Goal: Task Accomplishment & Management: Complete application form

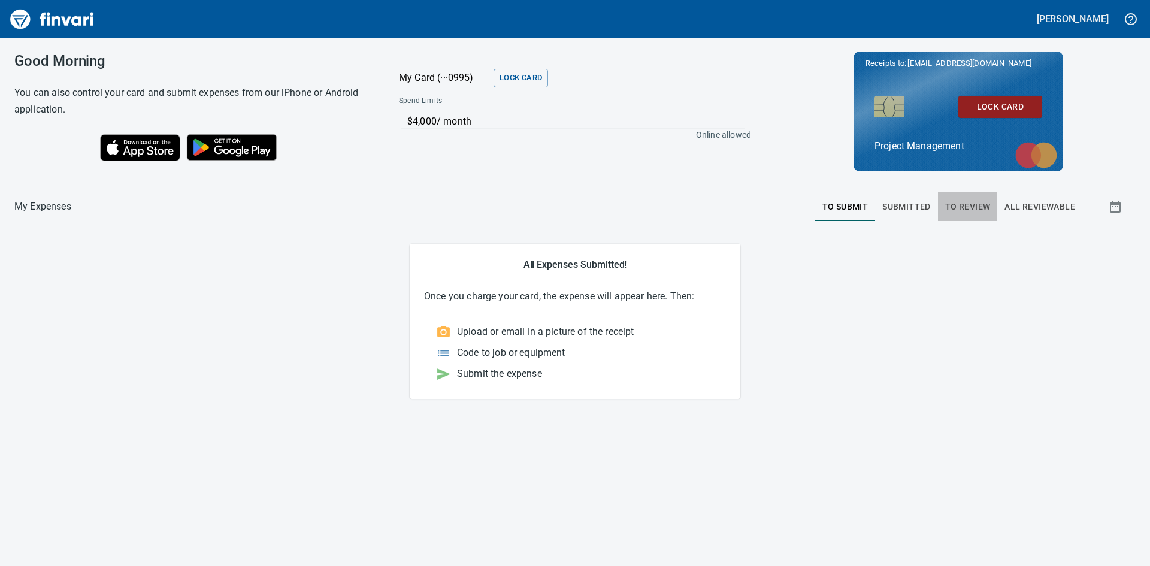
click at [964, 202] on span "To Review" at bounding box center [968, 206] width 46 height 15
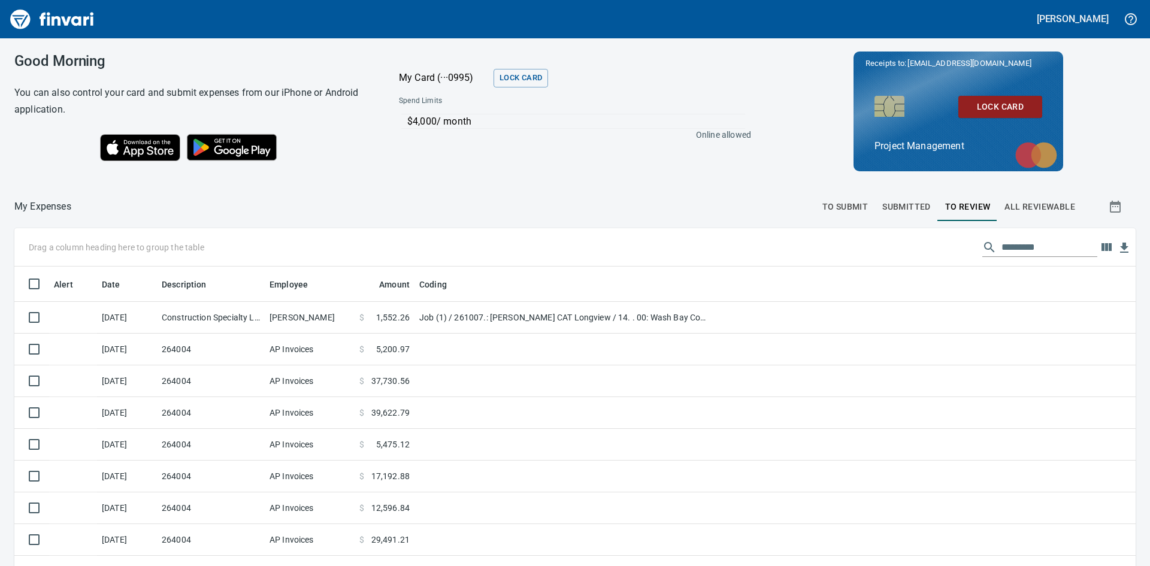
scroll to position [425, 1094]
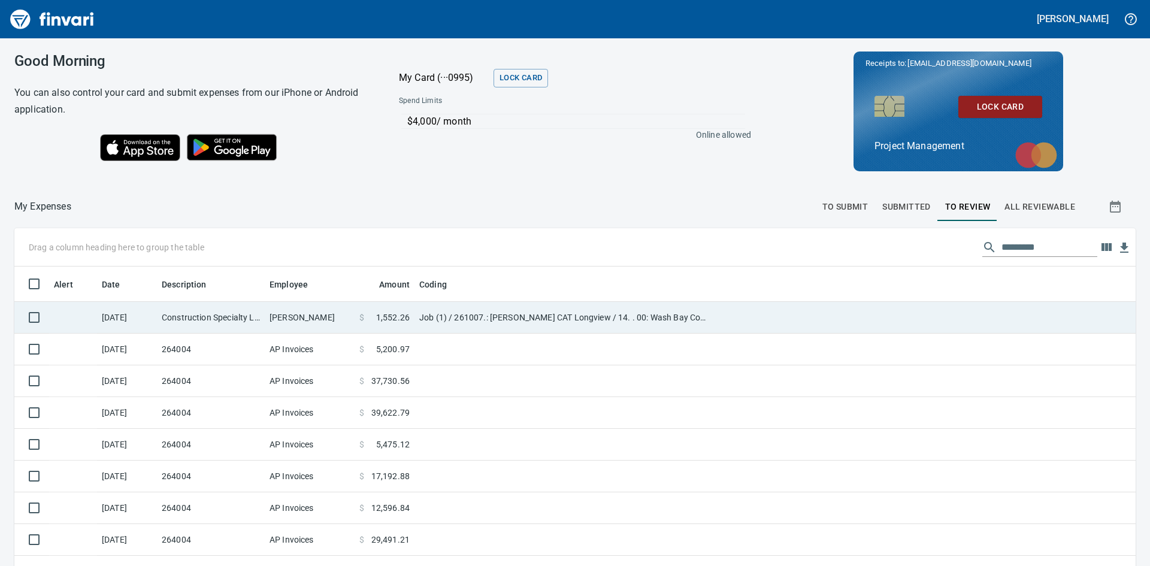
click at [153, 319] on td "[DATE]" at bounding box center [127, 318] width 60 height 32
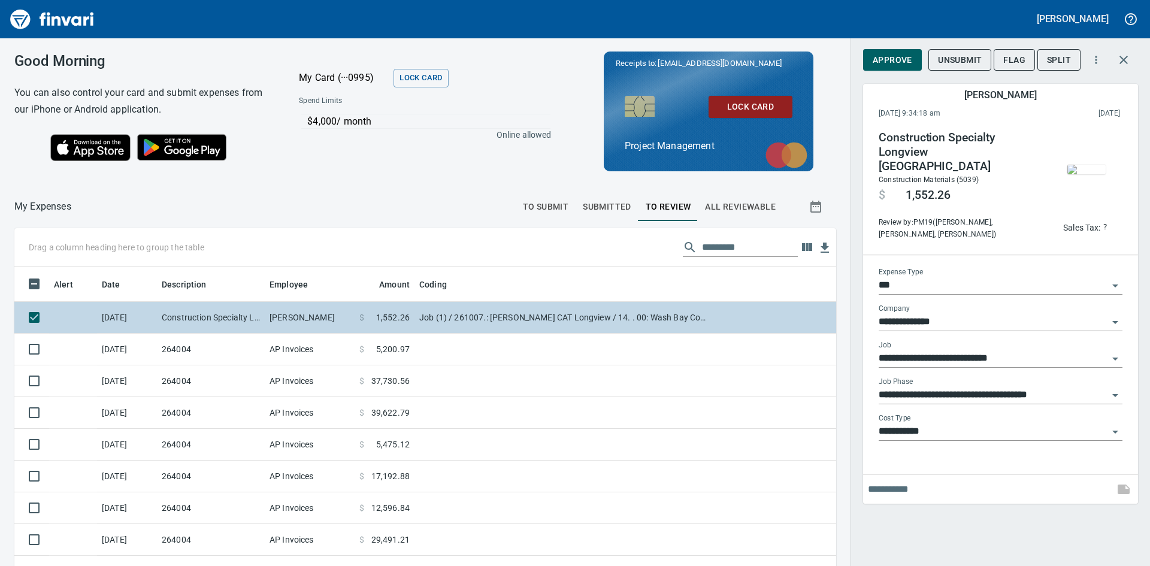
scroll to position [425, 795]
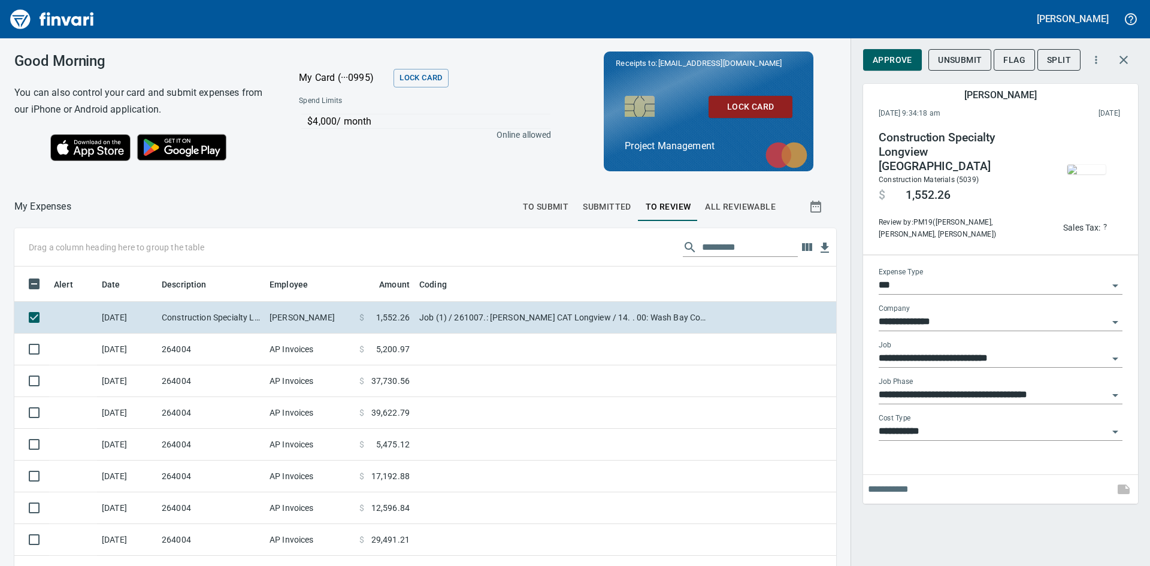
click at [1079, 165] on img "button" at bounding box center [1086, 170] width 38 height 10
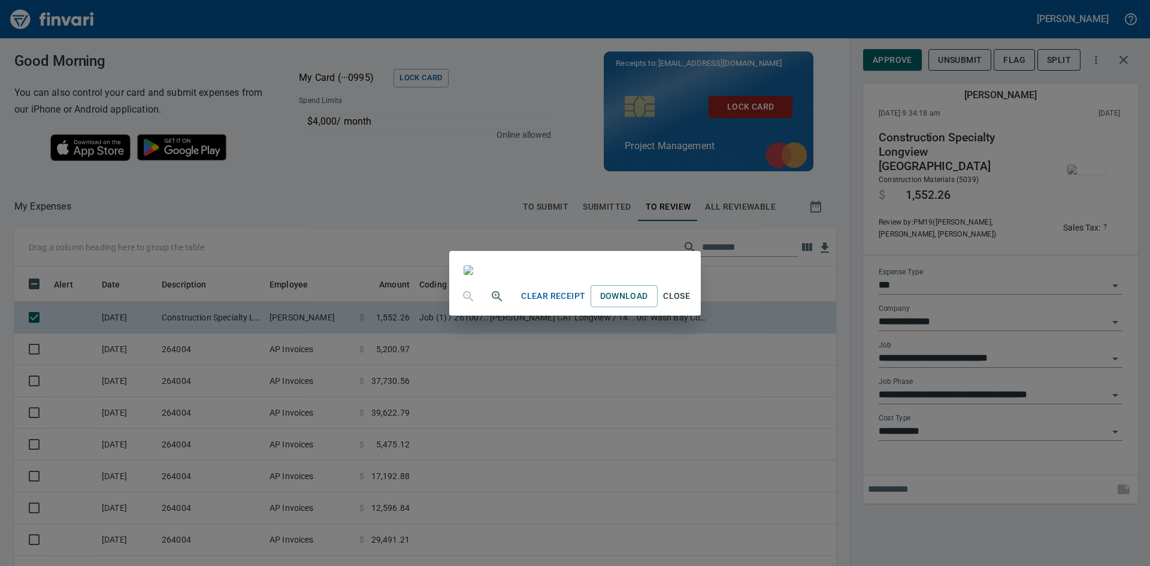
scroll to position [120, 0]
click at [691, 304] on span "Close" at bounding box center [676, 296] width 29 height 15
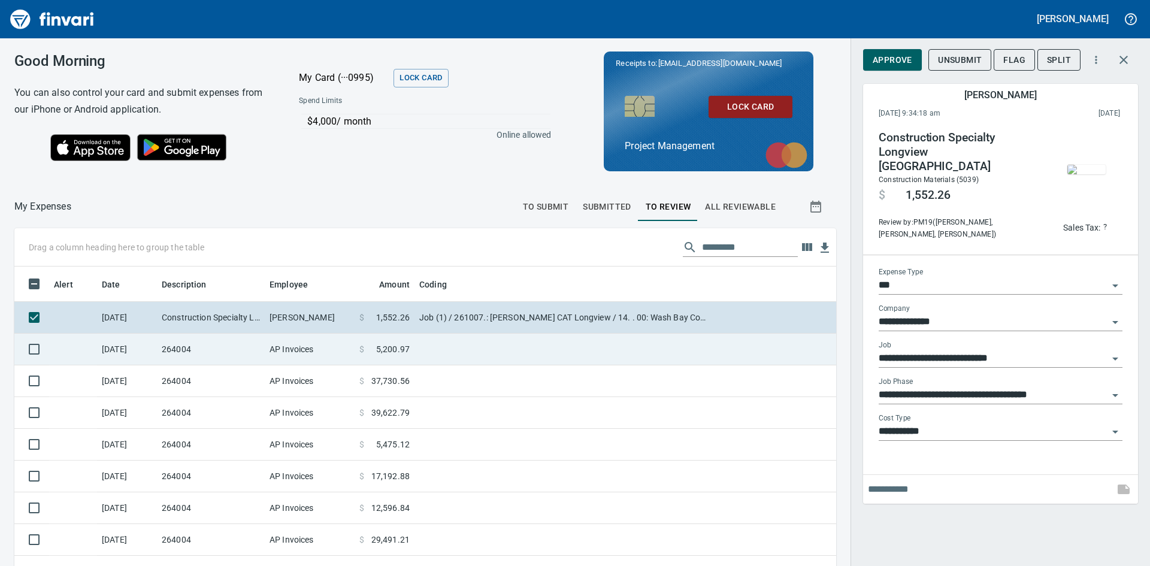
click at [170, 354] on td "264004" at bounding box center [211, 350] width 108 height 32
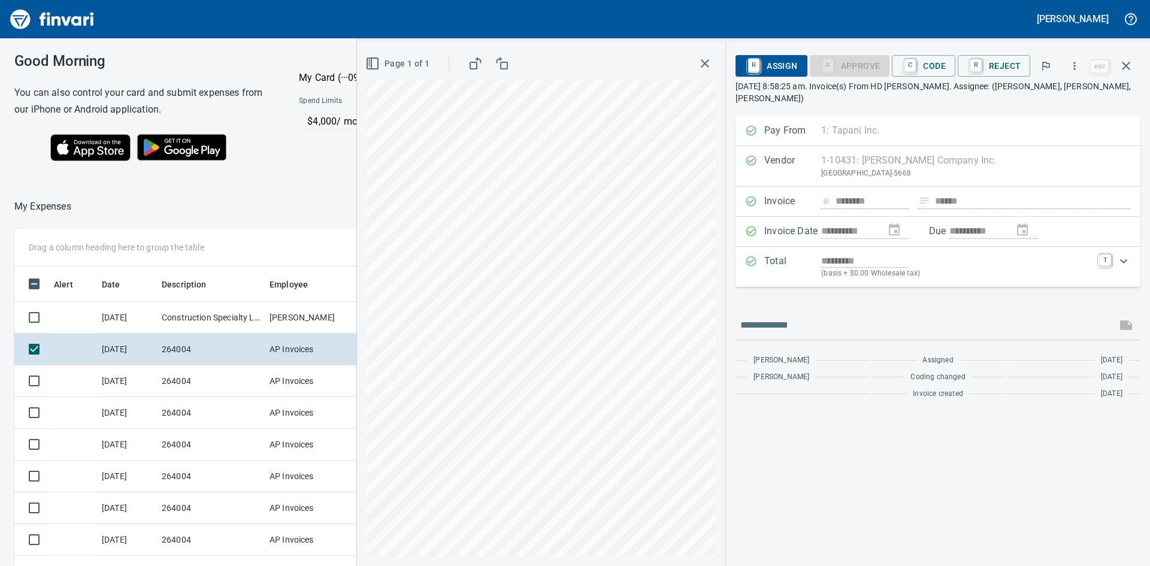
click at [706, 59] on icon "button" at bounding box center [705, 63] width 14 height 14
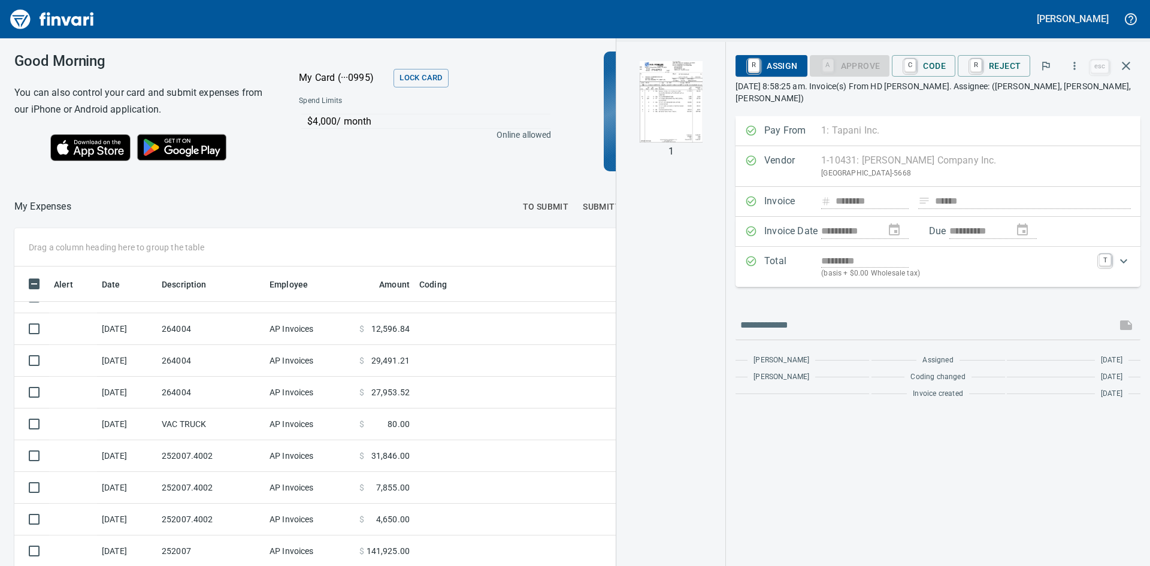
scroll to position [180, 0]
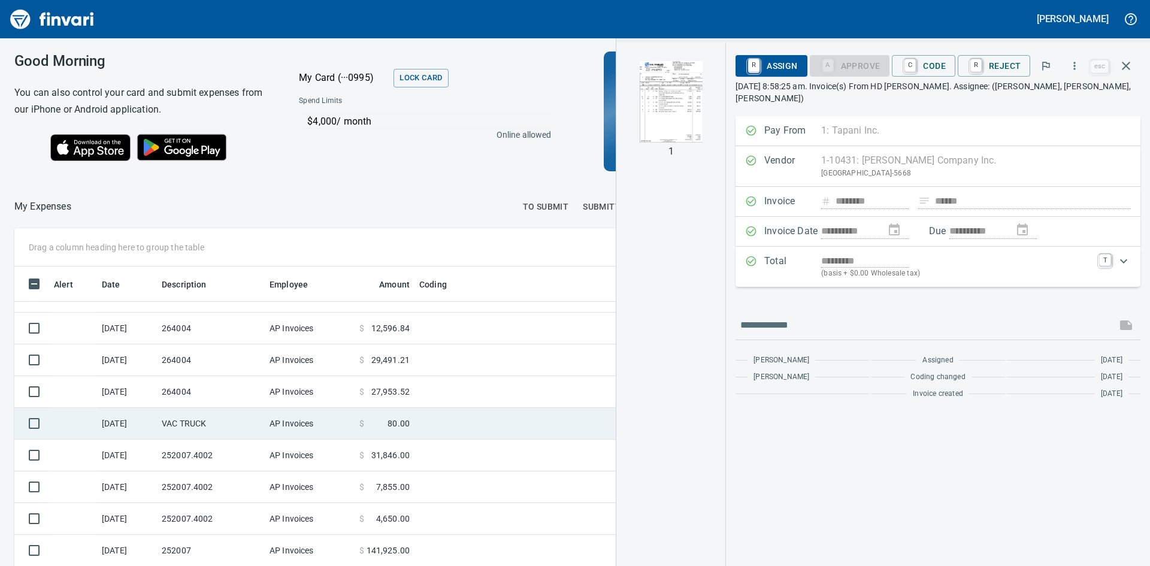
click at [225, 423] on td "VAC TRUCK" at bounding box center [211, 424] width 108 height 32
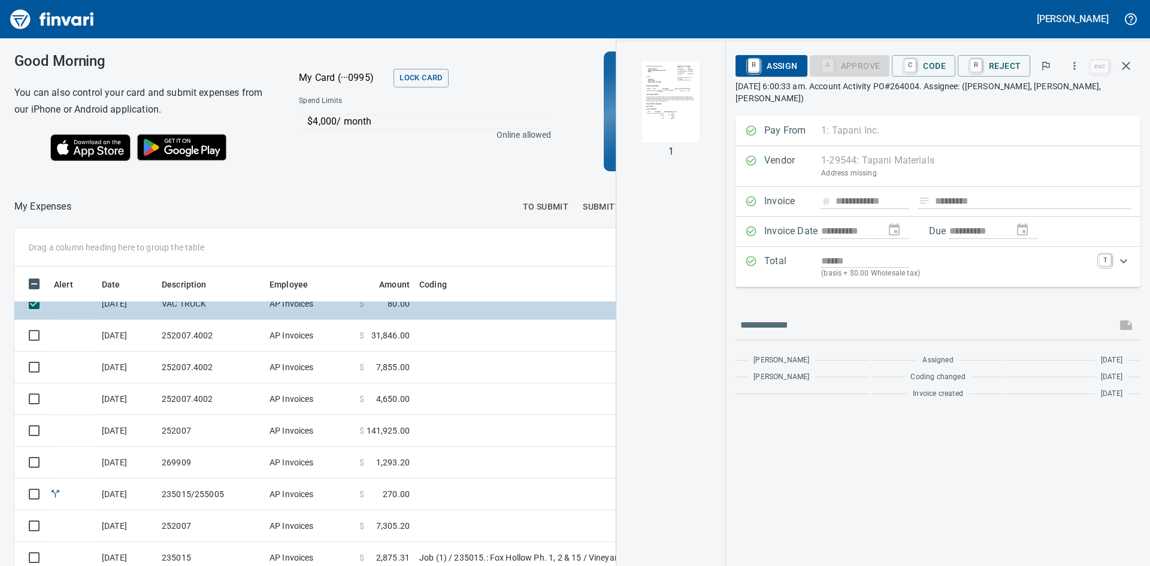
scroll to position [364, 0]
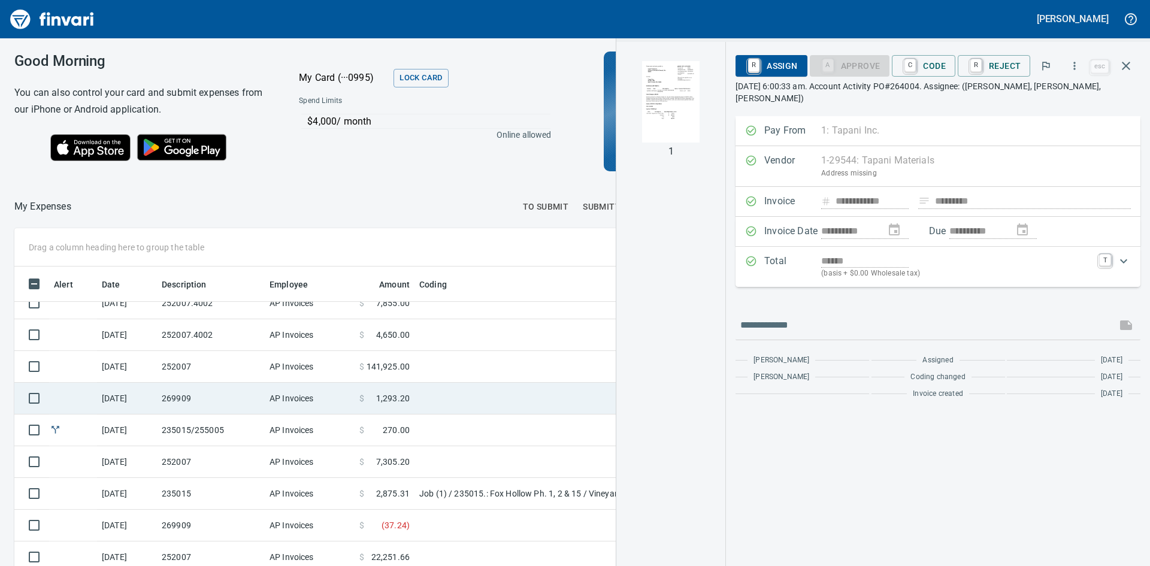
drag, startPoint x: 215, startPoint y: 403, endPoint x: 215, endPoint y: 410, distance: 7.2
click at [216, 403] on td "269909" at bounding box center [211, 399] width 108 height 32
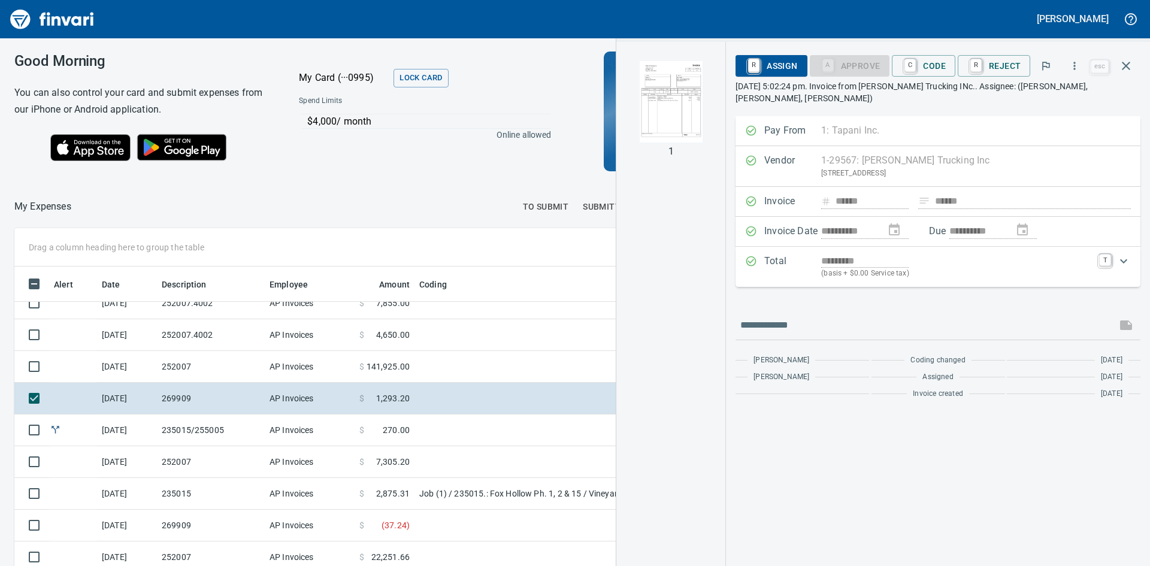
click at [688, 111] on img "button" at bounding box center [670, 101] width 81 height 81
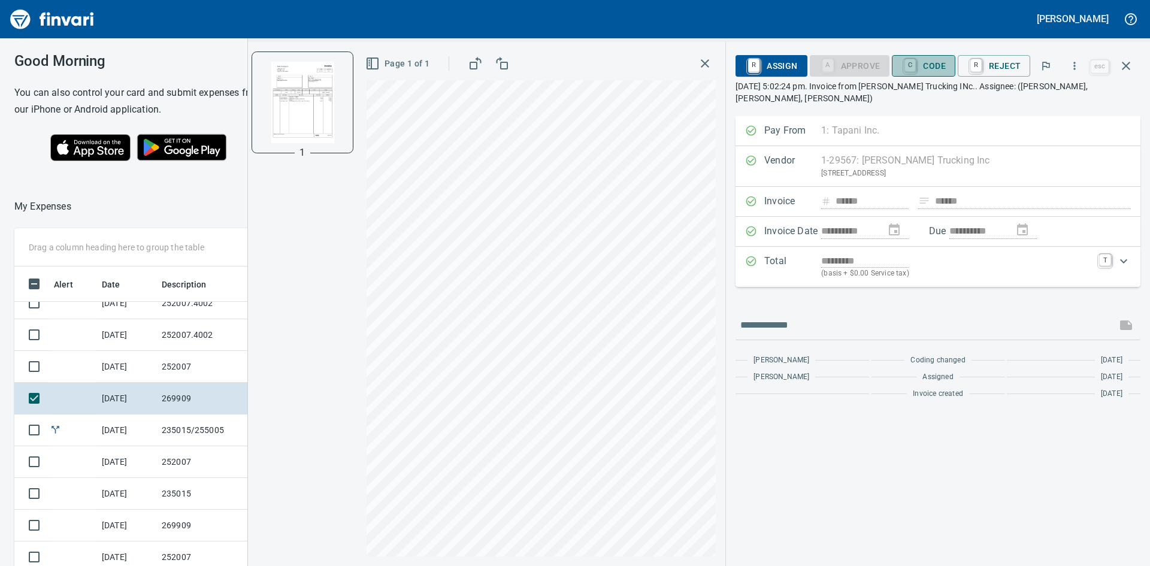
click at [931, 63] on span "C Code" at bounding box center [923, 66] width 44 height 20
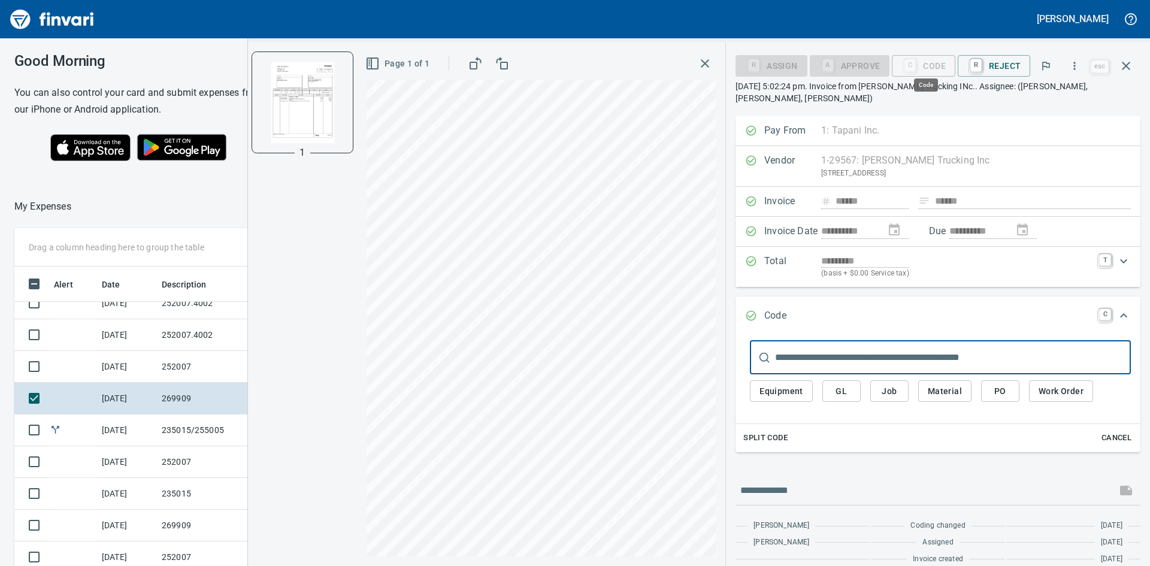
scroll to position [425, 795]
click at [891, 384] on span "Job" at bounding box center [889, 391] width 19 height 15
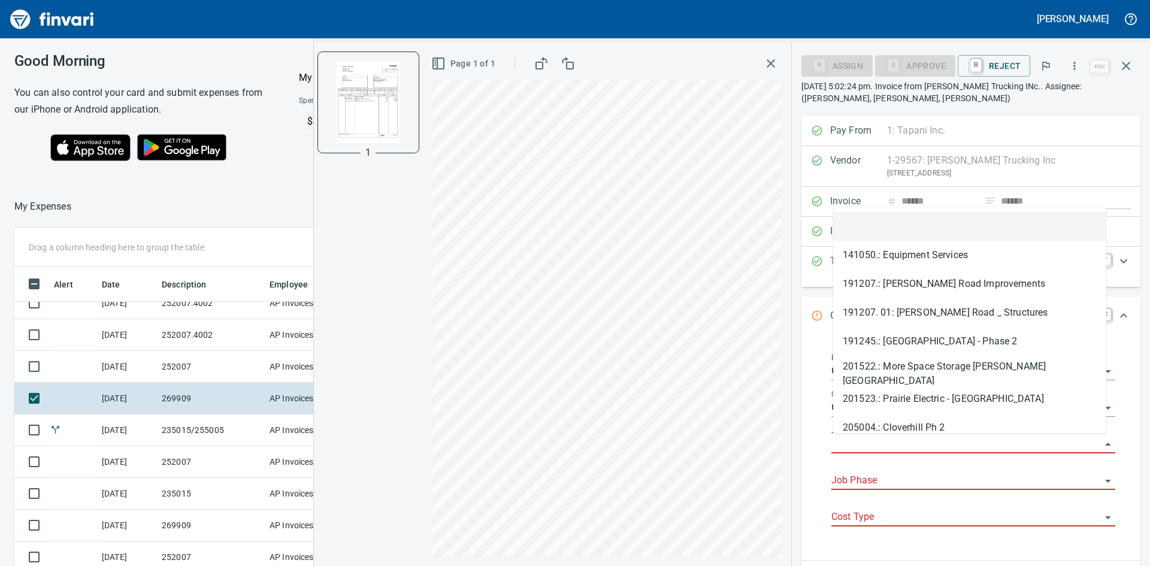
click at [885, 443] on input "Job" at bounding box center [966, 444] width 270 height 17
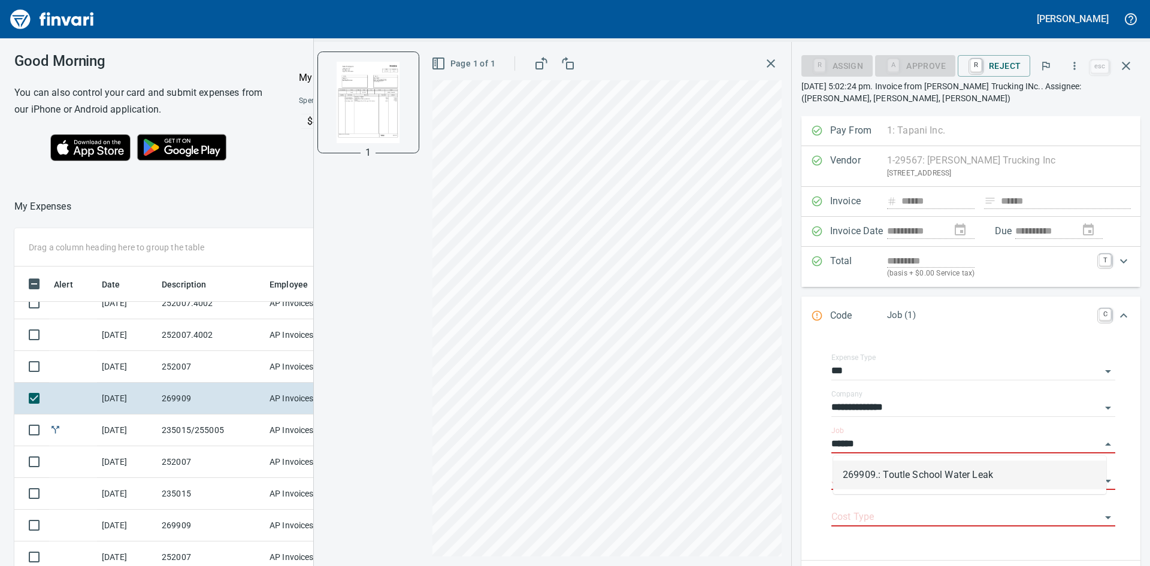
click at [930, 478] on li "269909.: Toutle School Water Leak" at bounding box center [969, 475] width 273 height 29
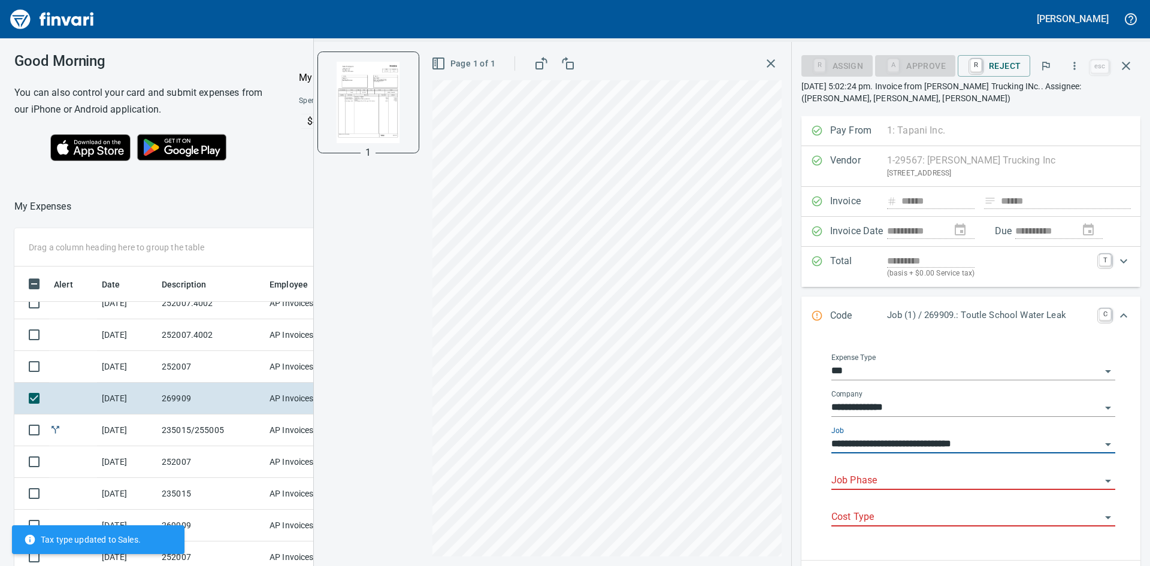
type input "**********"
click at [914, 485] on input "Job Phase" at bounding box center [966, 481] width 270 height 17
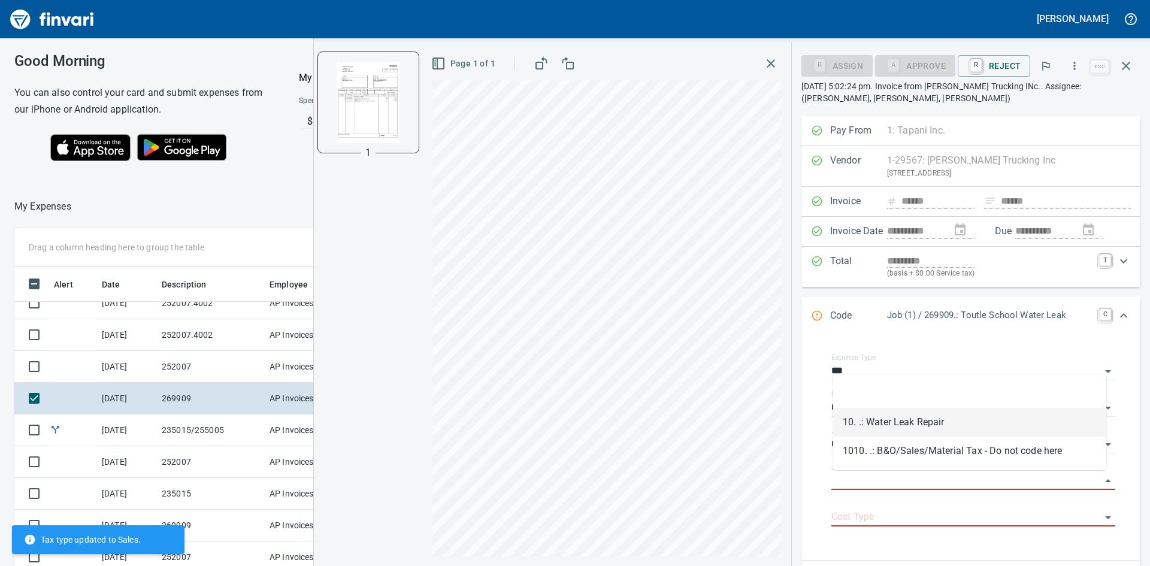
click at [904, 425] on li "10. .: Water Leak Repair" at bounding box center [969, 422] width 273 height 29
type input "**********"
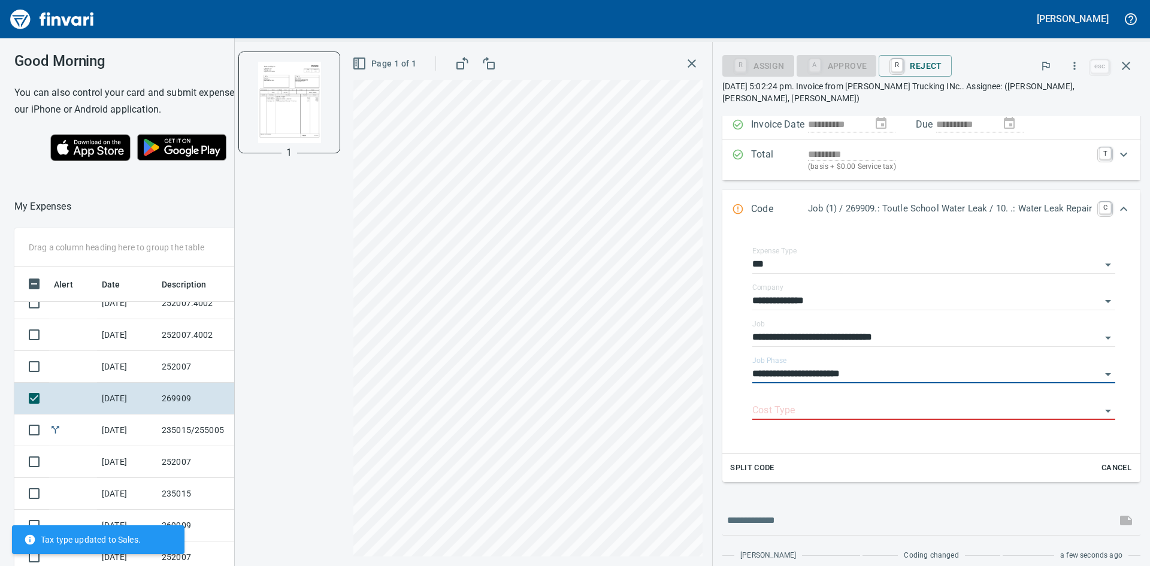
scroll to position [120, 0]
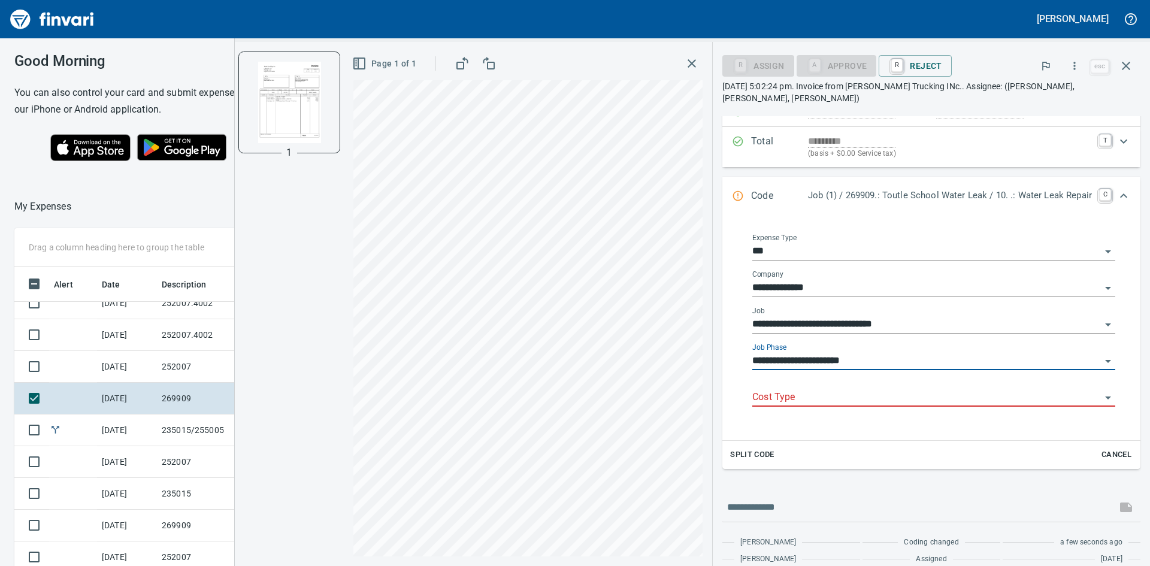
click at [795, 389] on input "Cost Type" at bounding box center [926, 397] width 349 height 17
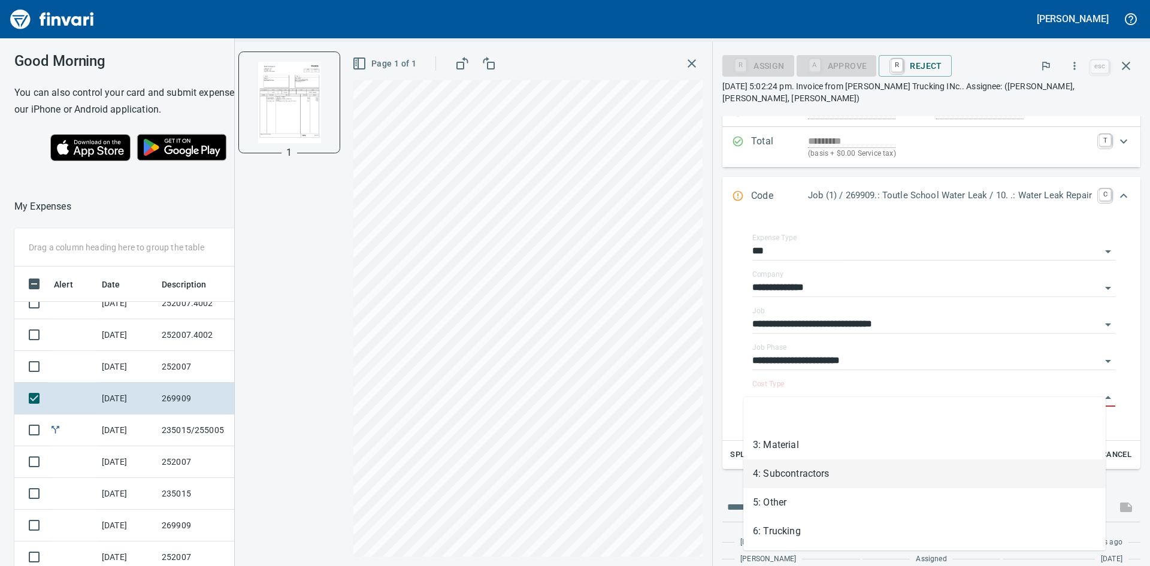
click at [811, 476] on li "4: Subcontractors" at bounding box center [924, 473] width 362 height 29
type input "**********"
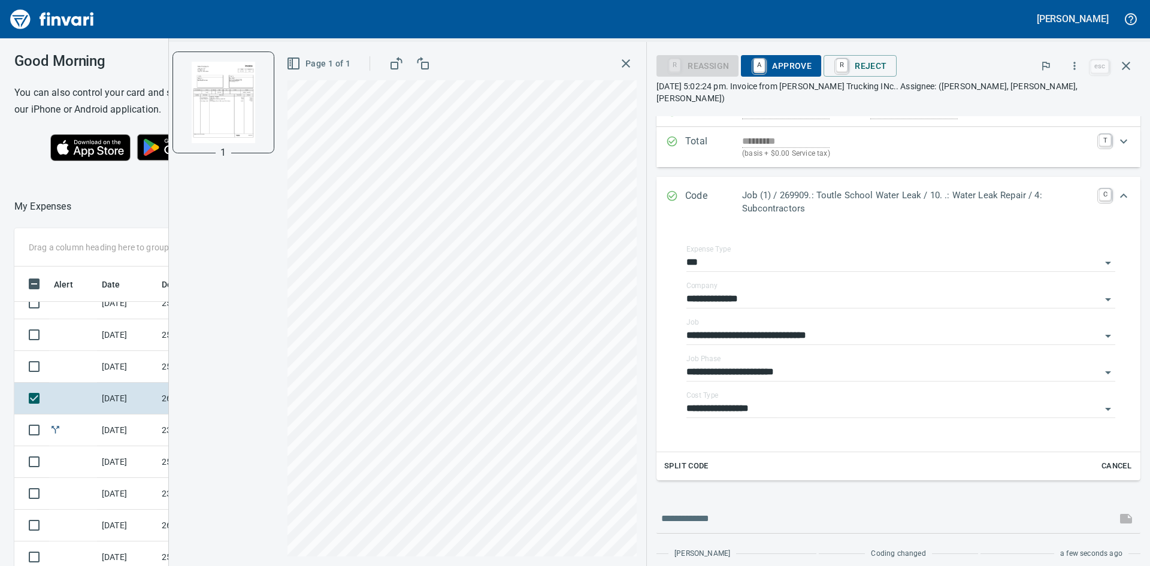
click at [782, 63] on span "A Approve" at bounding box center [781, 66] width 61 height 20
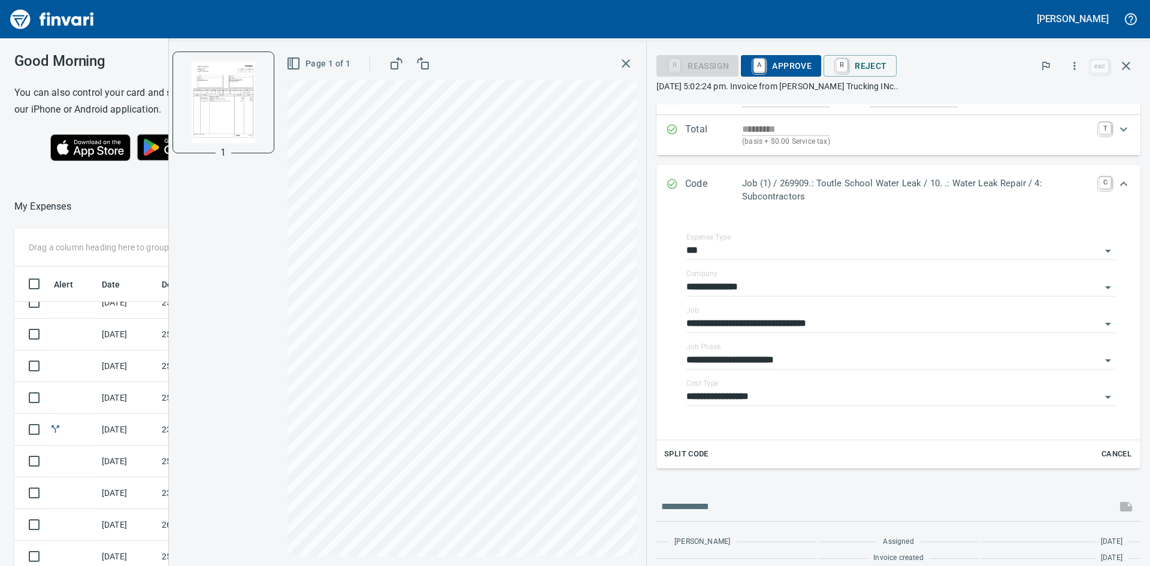
scroll to position [332, 0]
click at [624, 65] on icon "button" at bounding box center [626, 63] width 8 height 8
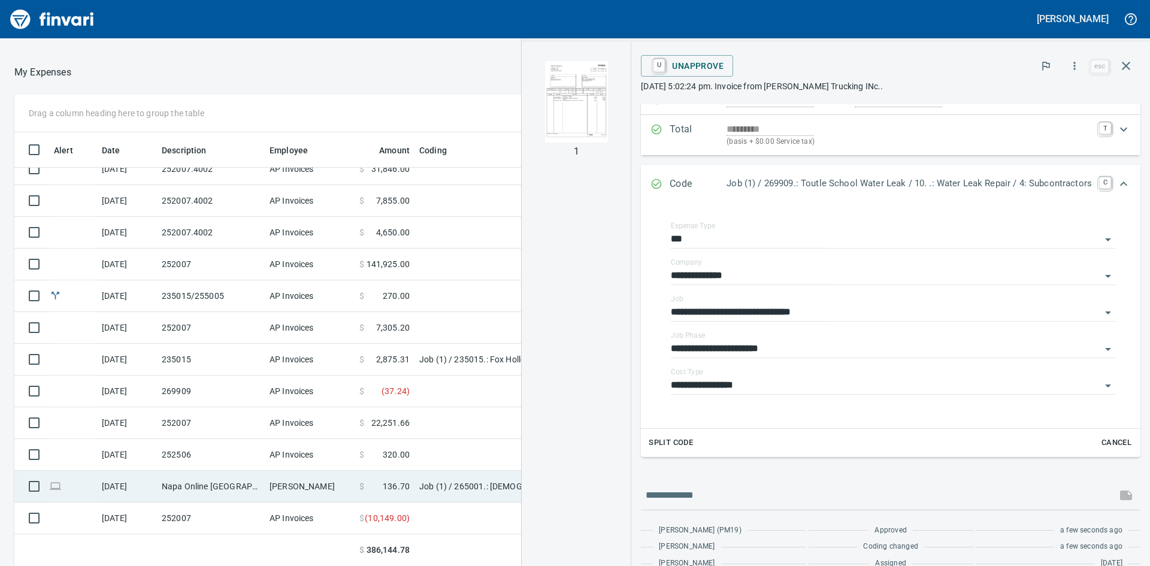
scroll to position [135, 0]
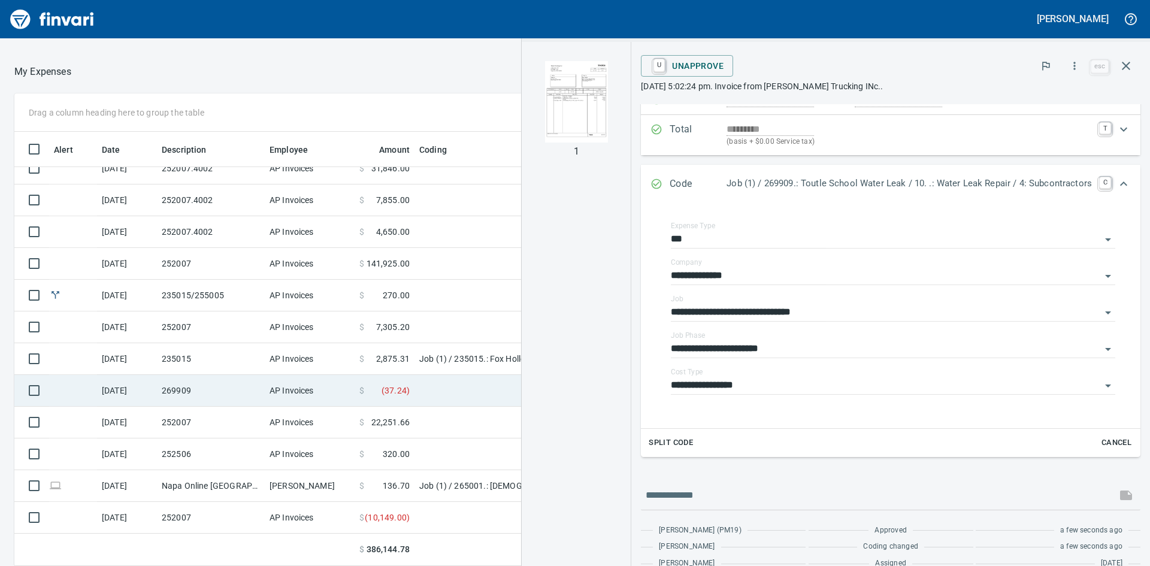
click at [187, 386] on td "269909" at bounding box center [211, 391] width 108 height 32
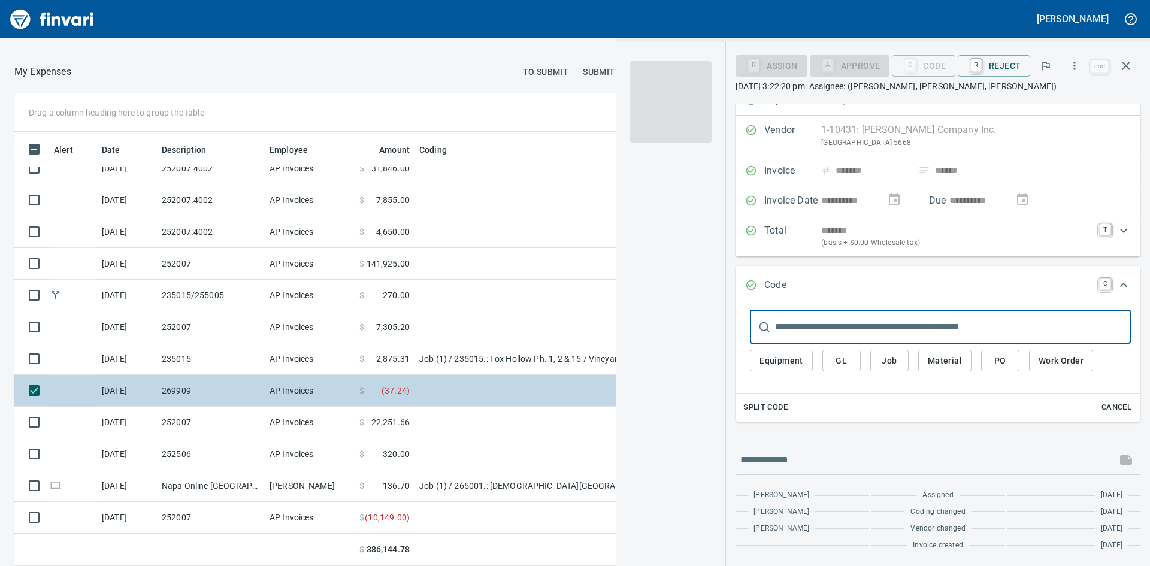
scroll to position [19, 0]
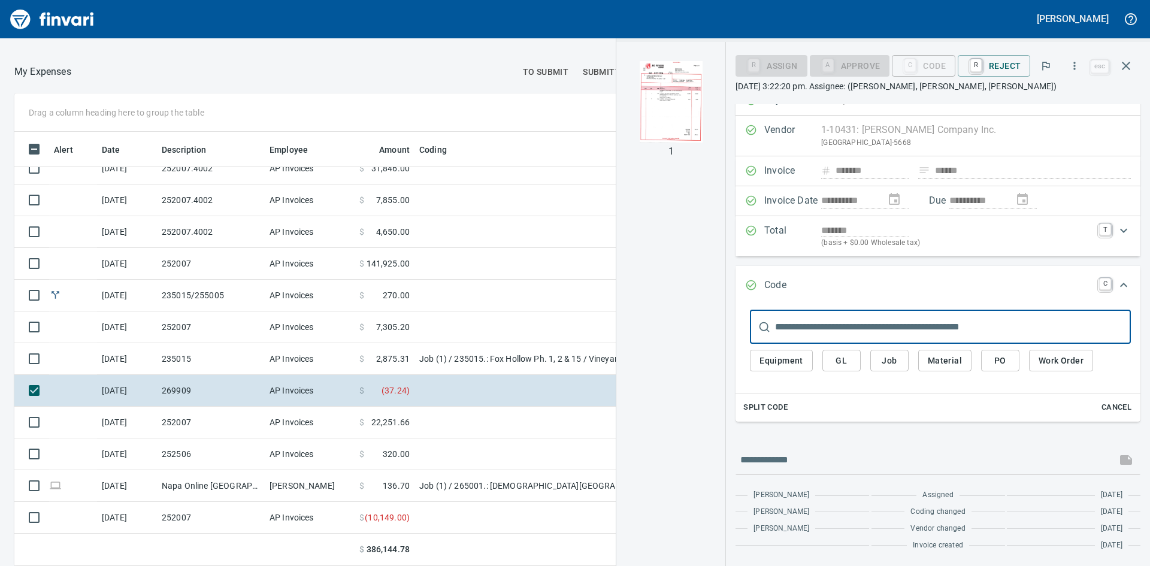
click at [673, 108] on img "button" at bounding box center [670, 101] width 81 height 81
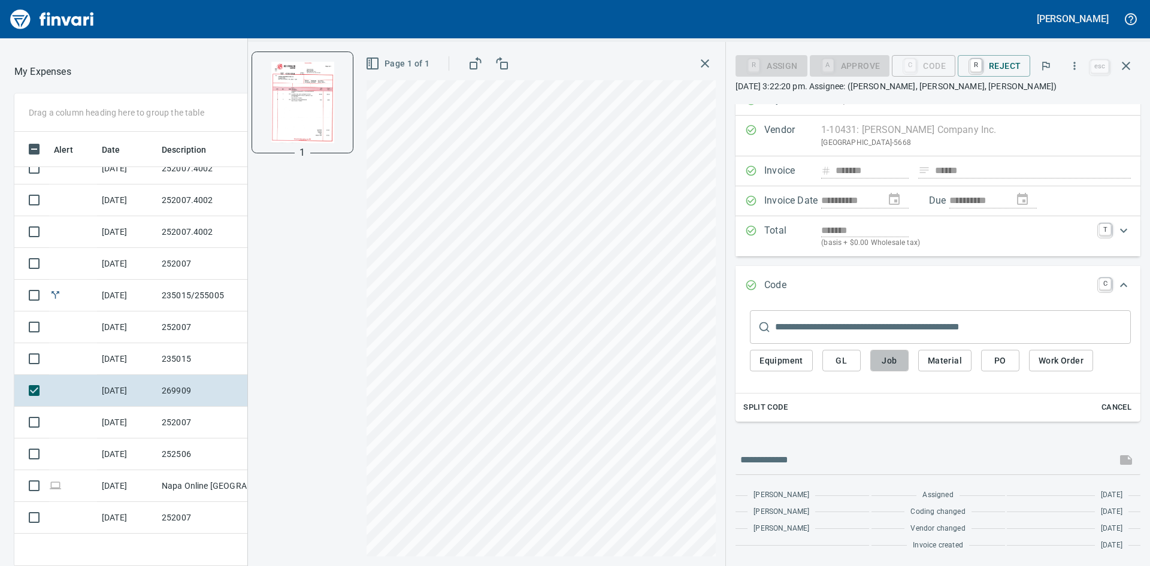
click at [883, 360] on span "Job" at bounding box center [889, 360] width 19 height 15
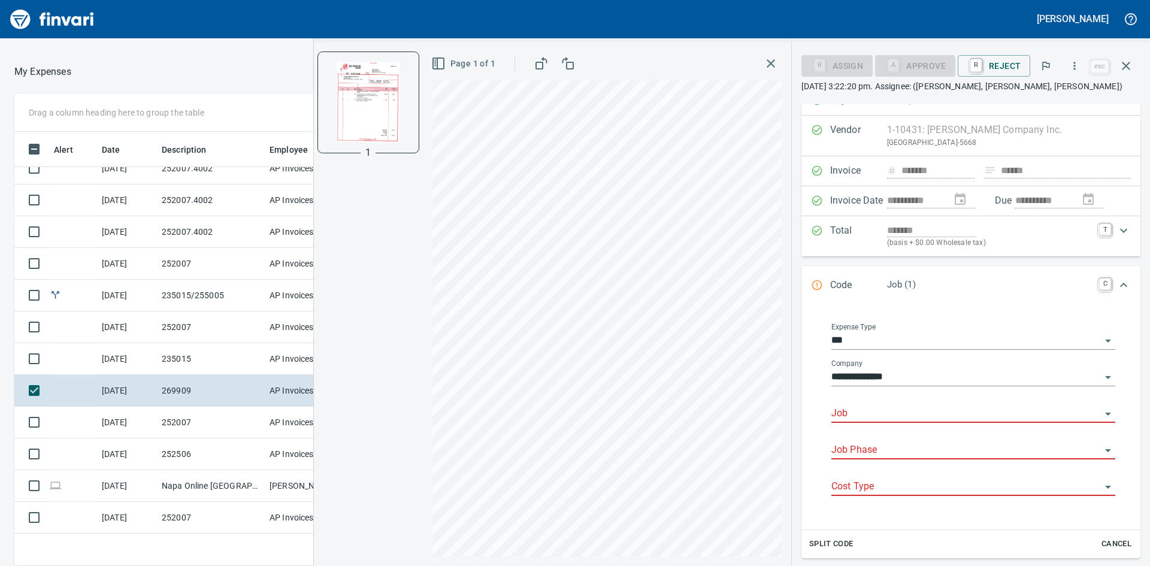
click at [907, 403] on div "Job" at bounding box center [973, 409] width 284 height 27
click at [901, 413] on input "Job" at bounding box center [966, 414] width 270 height 17
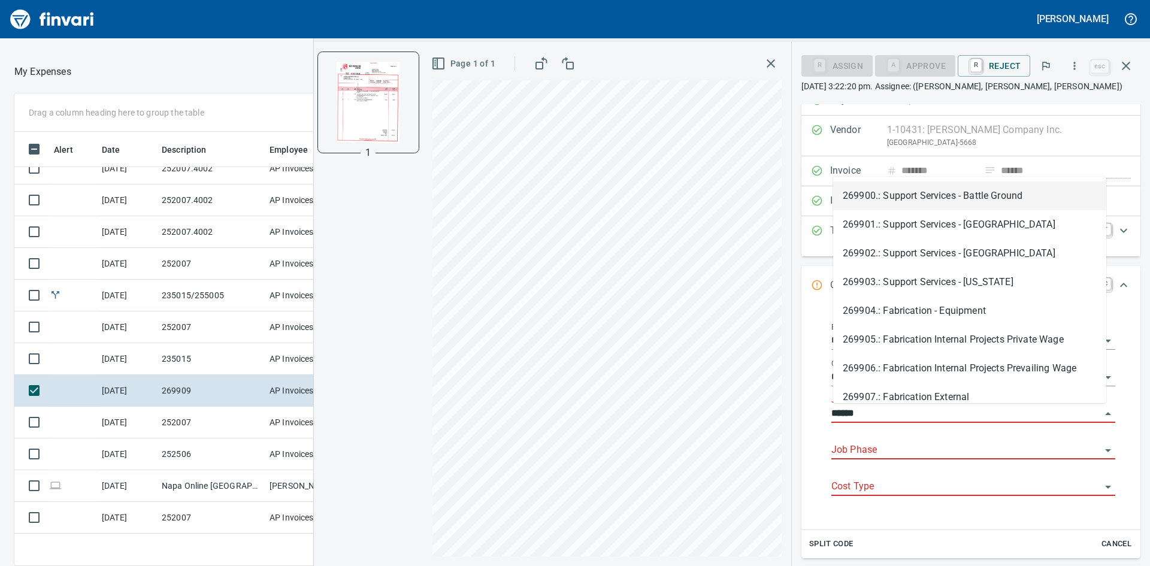
scroll to position [425, 795]
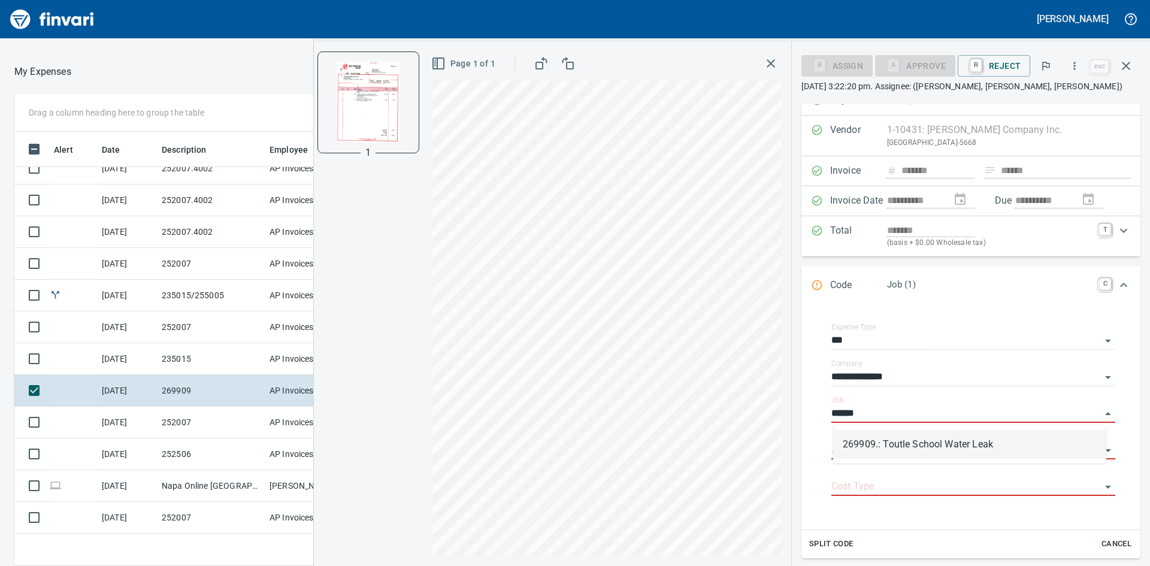
click at [933, 435] on li "269909.: Toutle School Water Leak" at bounding box center [969, 444] width 273 height 29
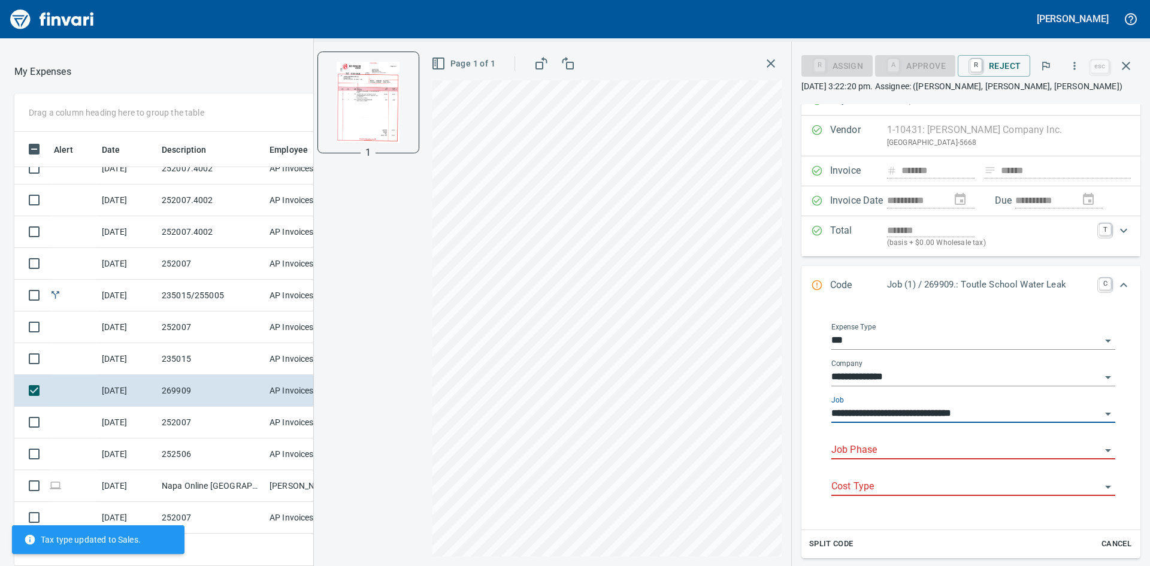
type input "**********"
click at [916, 449] on input "Job Phase" at bounding box center [966, 450] width 270 height 17
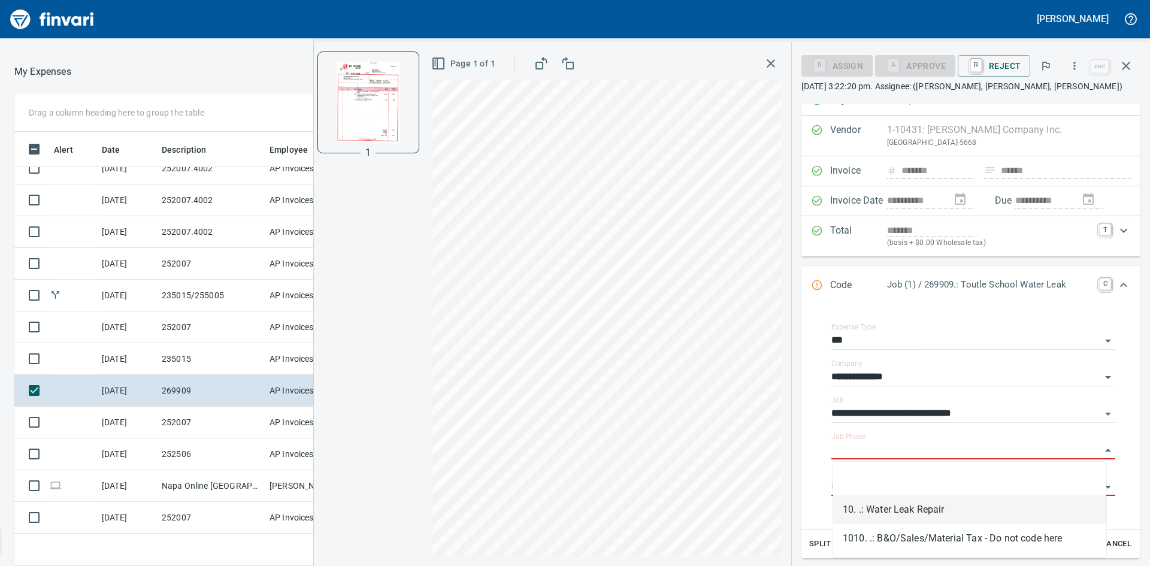
click at [920, 501] on li "10. .: Water Leak Repair" at bounding box center [969, 509] width 273 height 29
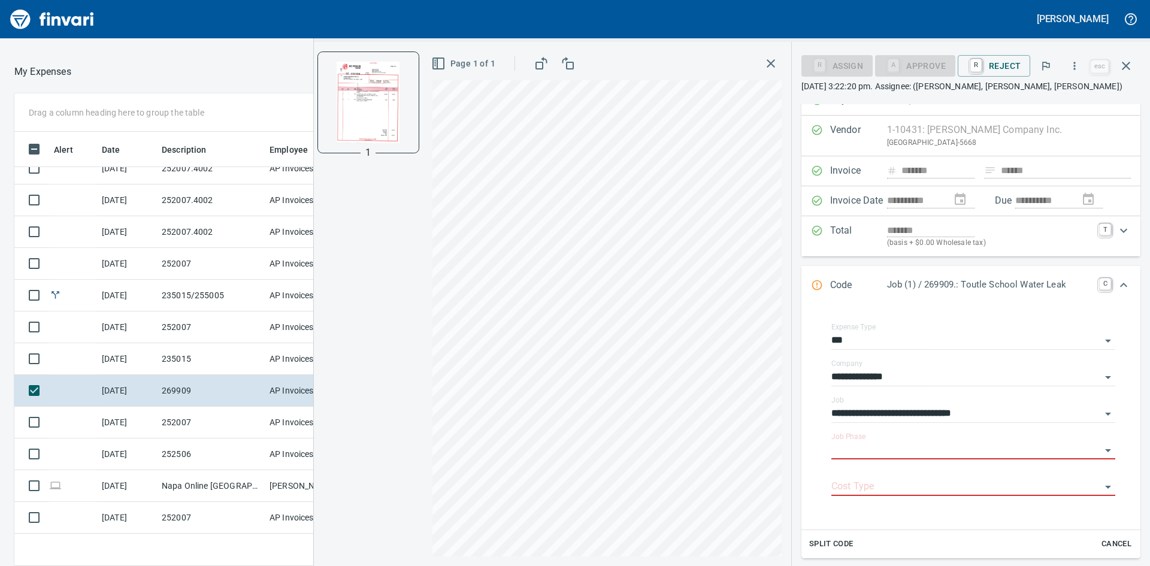
type input "**********"
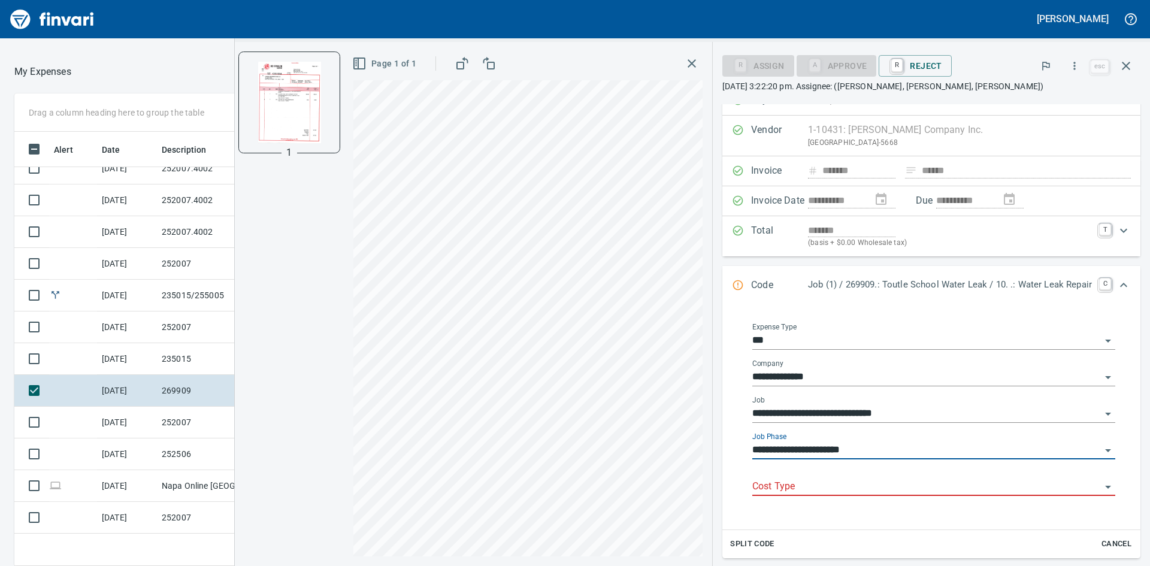
click at [856, 480] on input "Cost Type" at bounding box center [926, 487] width 349 height 17
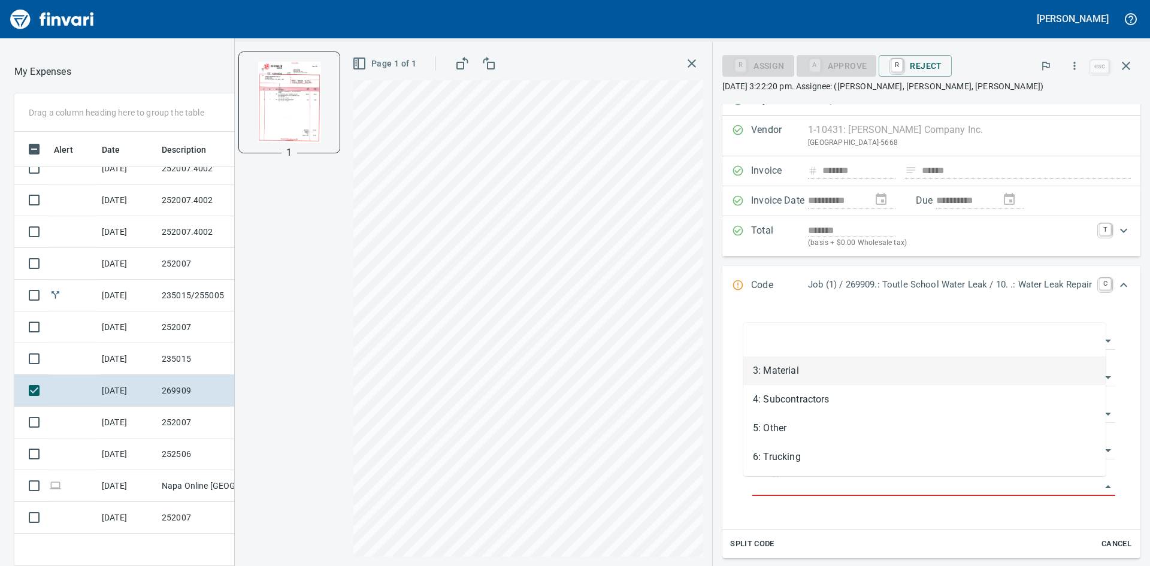
click at [798, 365] on li "3: Material" at bounding box center [924, 370] width 362 height 29
type input "**********"
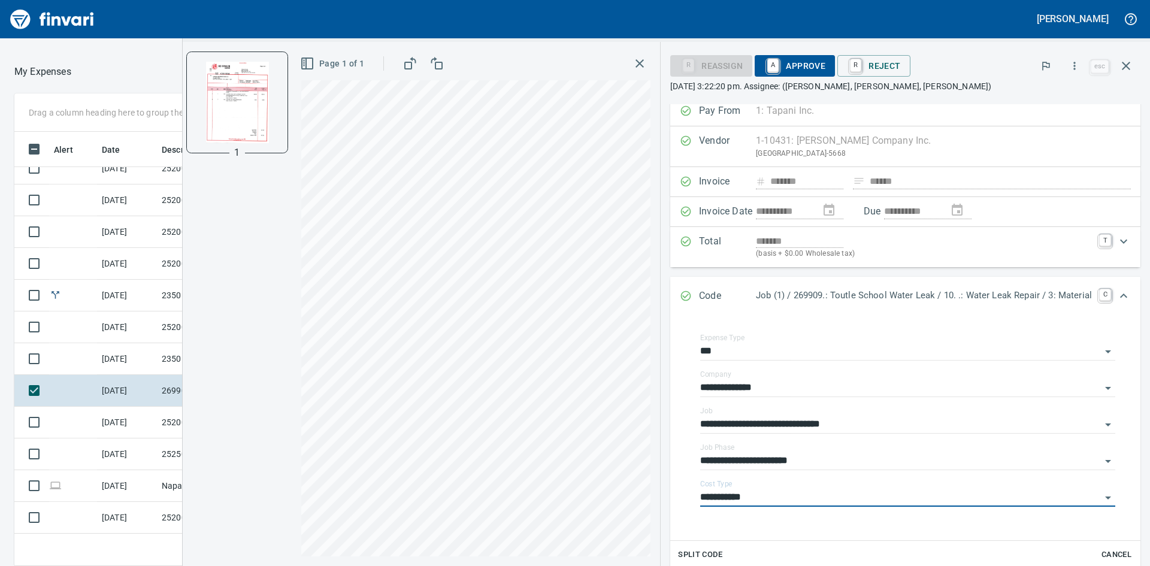
scroll to position [0, 0]
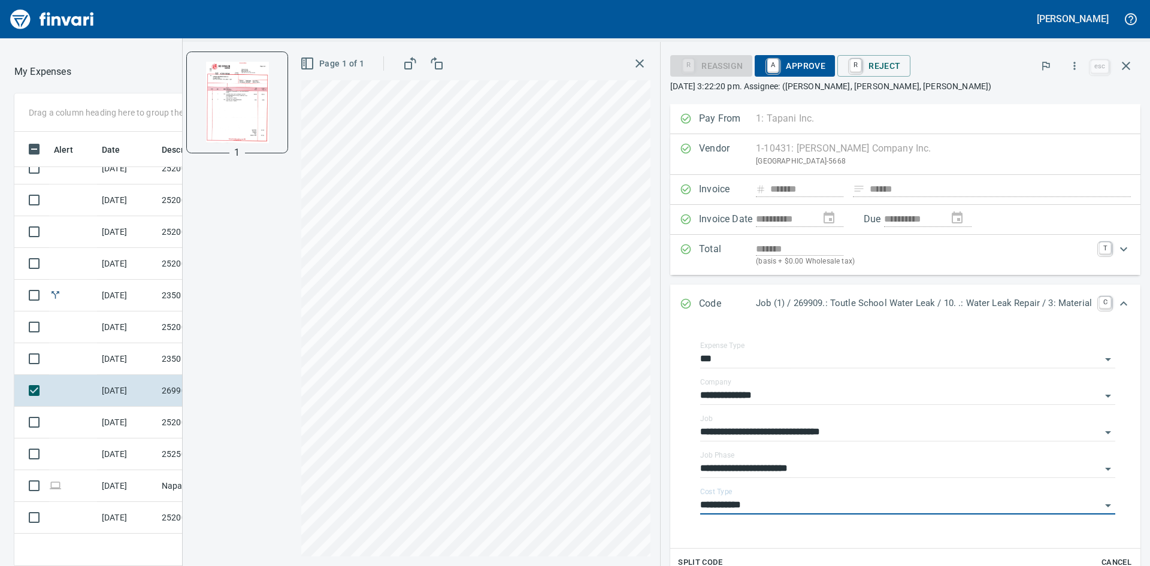
click at [780, 63] on span "A Approve" at bounding box center [794, 66] width 61 height 20
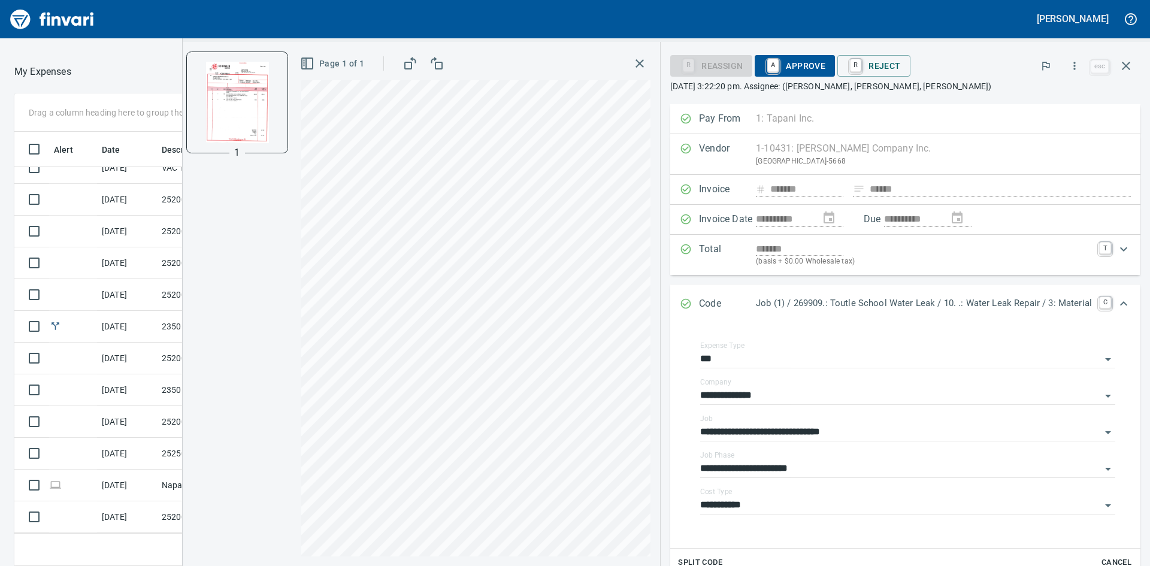
scroll to position [300, 0]
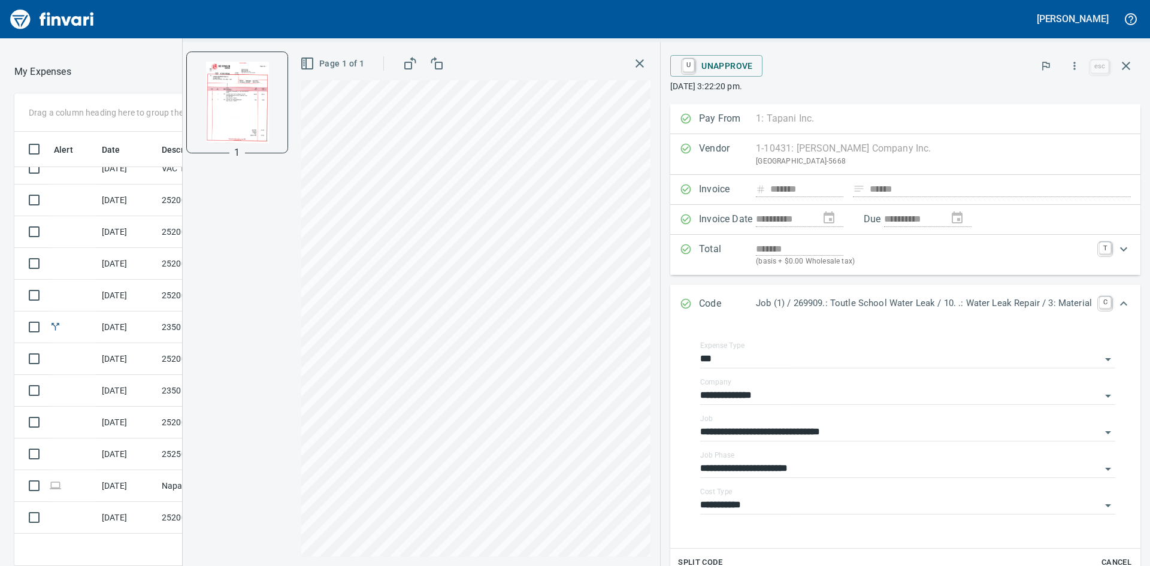
click at [636, 62] on icon "button" at bounding box center [640, 63] width 8 height 8
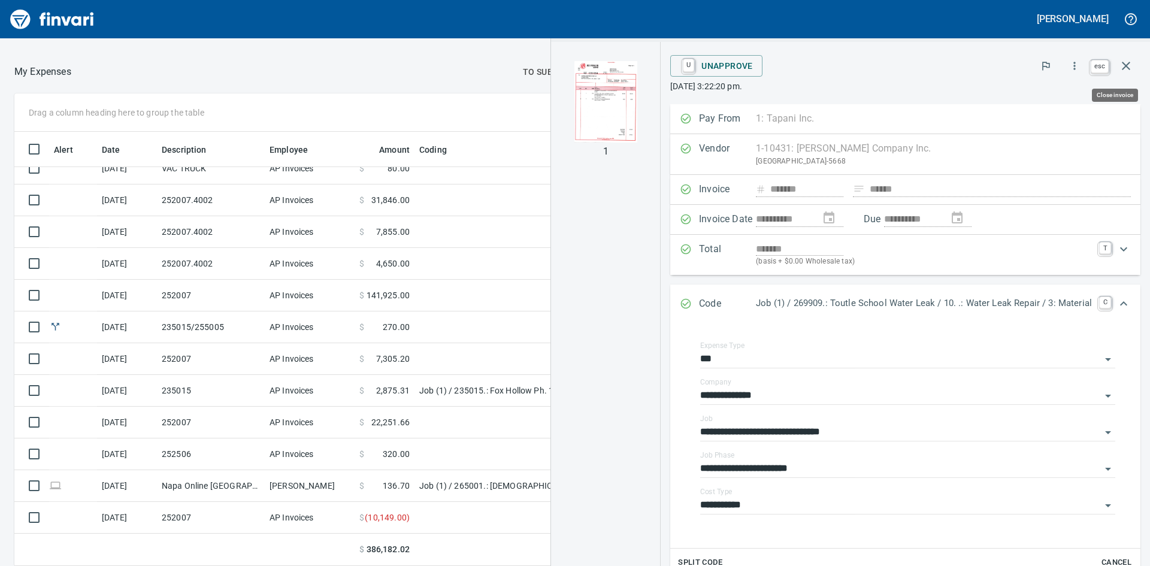
scroll to position [425, 795]
click at [1125, 68] on icon "button" at bounding box center [1126, 66] width 14 height 14
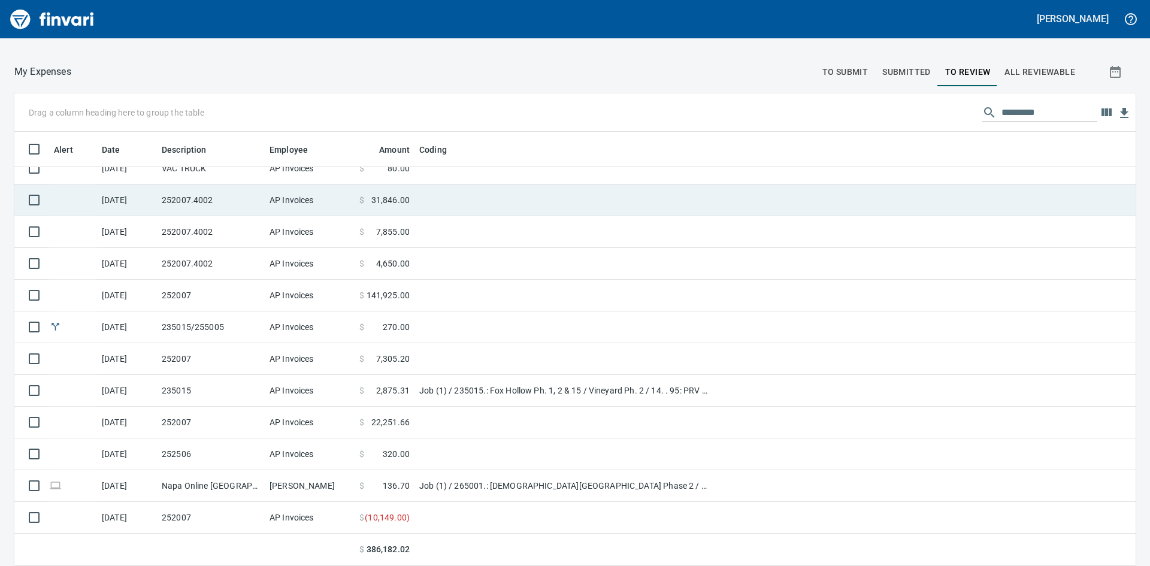
scroll to position [425, 1093]
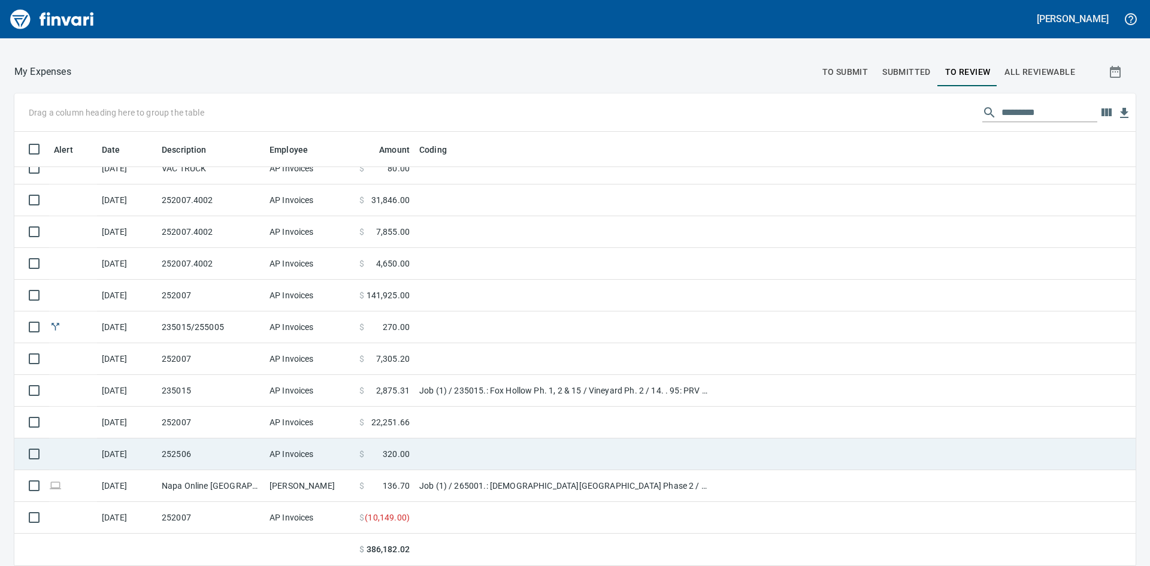
click at [216, 453] on td "252506" at bounding box center [211, 454] width 108 height 32
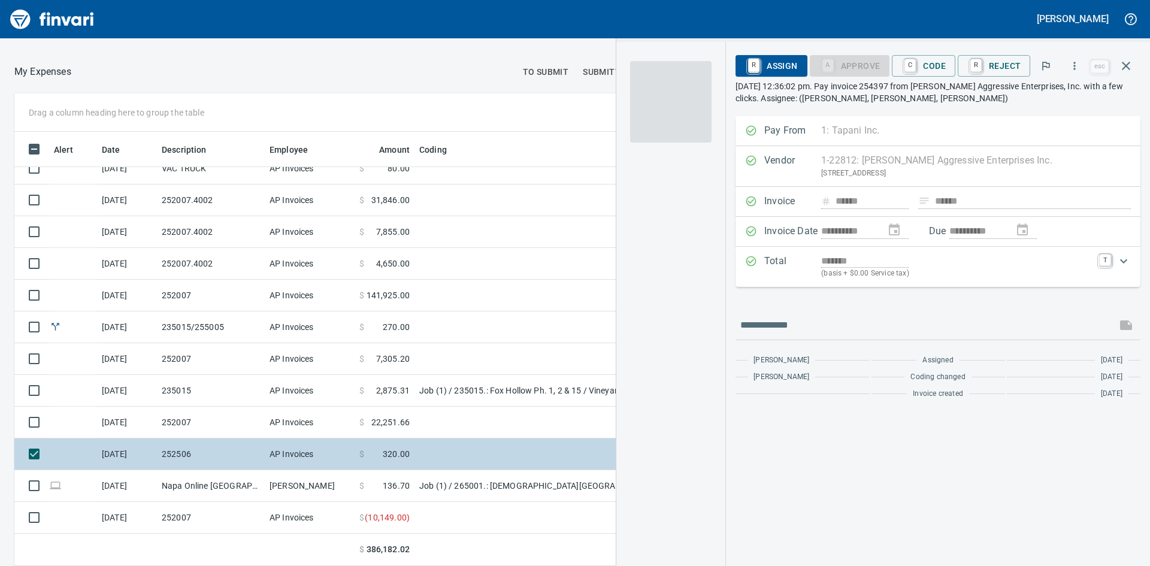
scroll to position [425, 795]
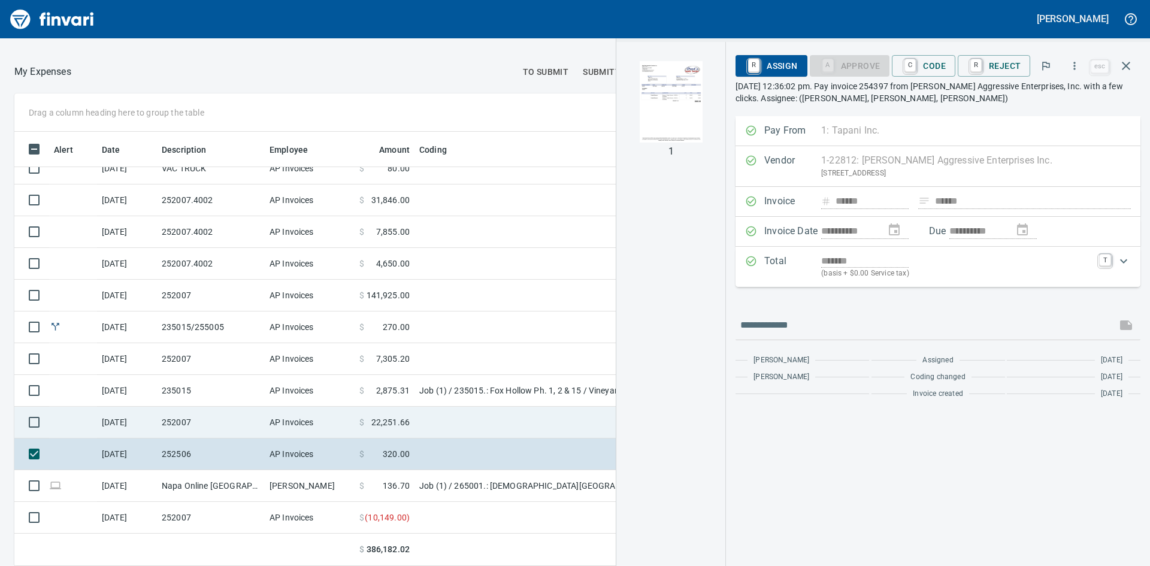
click at [208, 417] on td "252007" at bounding box center [211, 423] width 108 height 32
